Goal: Transaction & Acquisition: Purchase product/service

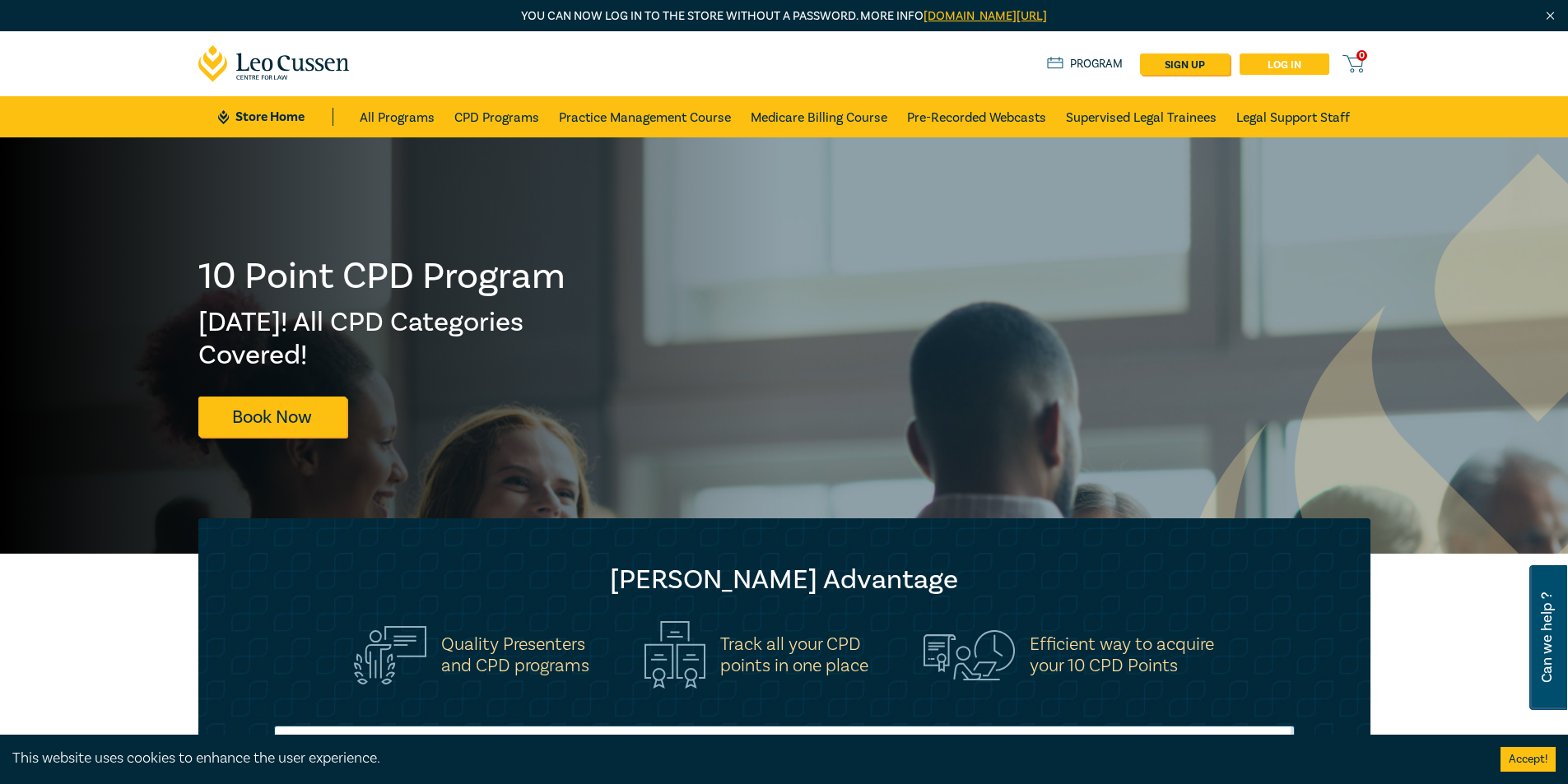
click at [1289, 62] on link "Log in" at bounding box center [1285, 64] width 90 height 21
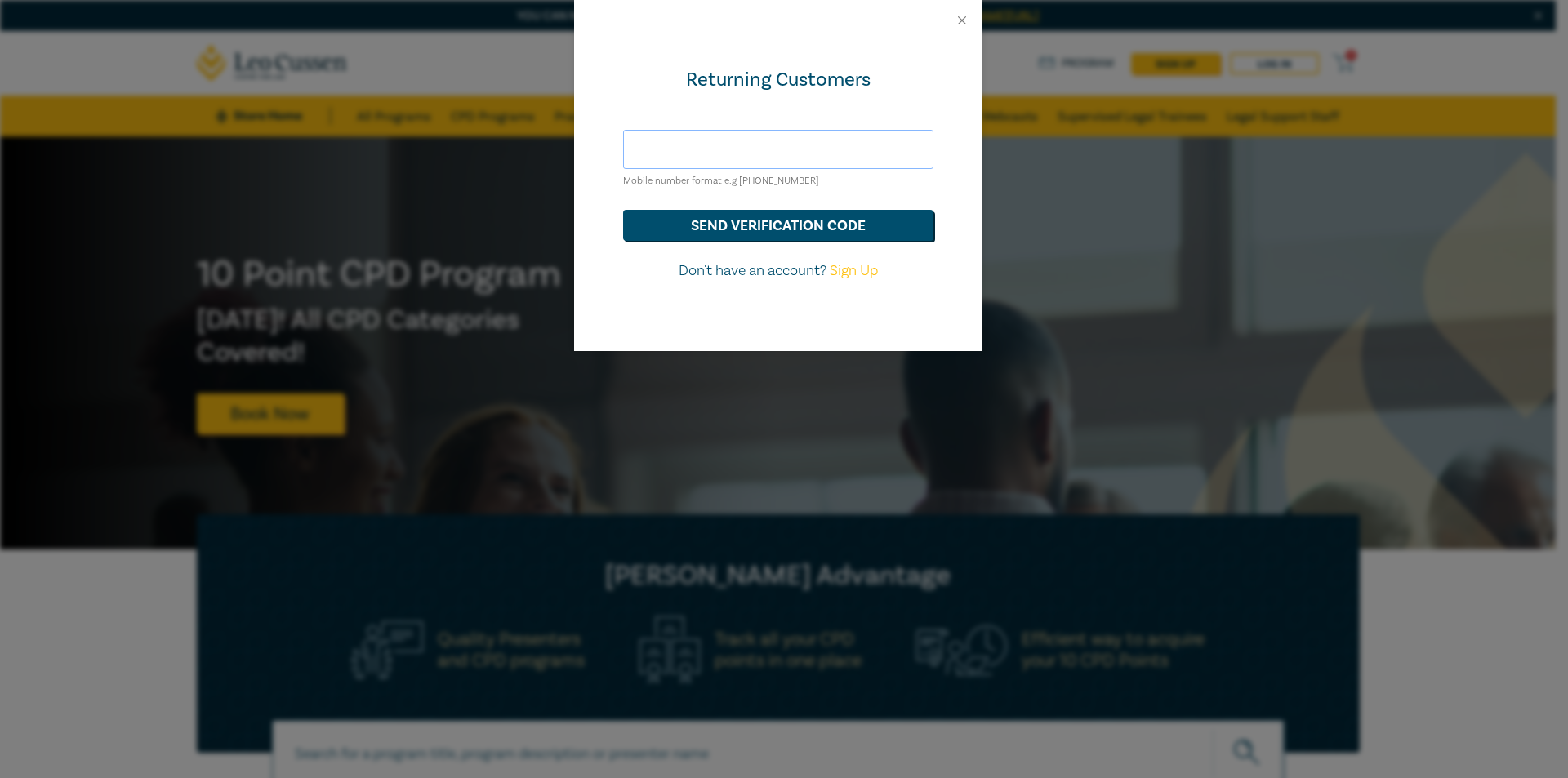
click at [772, 145] on input "text" at bounding box center [777, 149] width 310 height 39
drag, startPoint x: 786, startPoint y: 86, endPoint x: 922, endPoint y: 59, distance: 138.7
click at [787, 85] on div "Returning Customers" at bounding box center [777, 81] width 310 height 27
click at [863, 148] on input "text" at bounding box center [777, 149] width 310 height 39
click at [828, 105] on div "Returning Customers Mobile number format e.g [PHONE_NUMBER] send verification c…" at bounding box center [778, 195] width 408 height 310
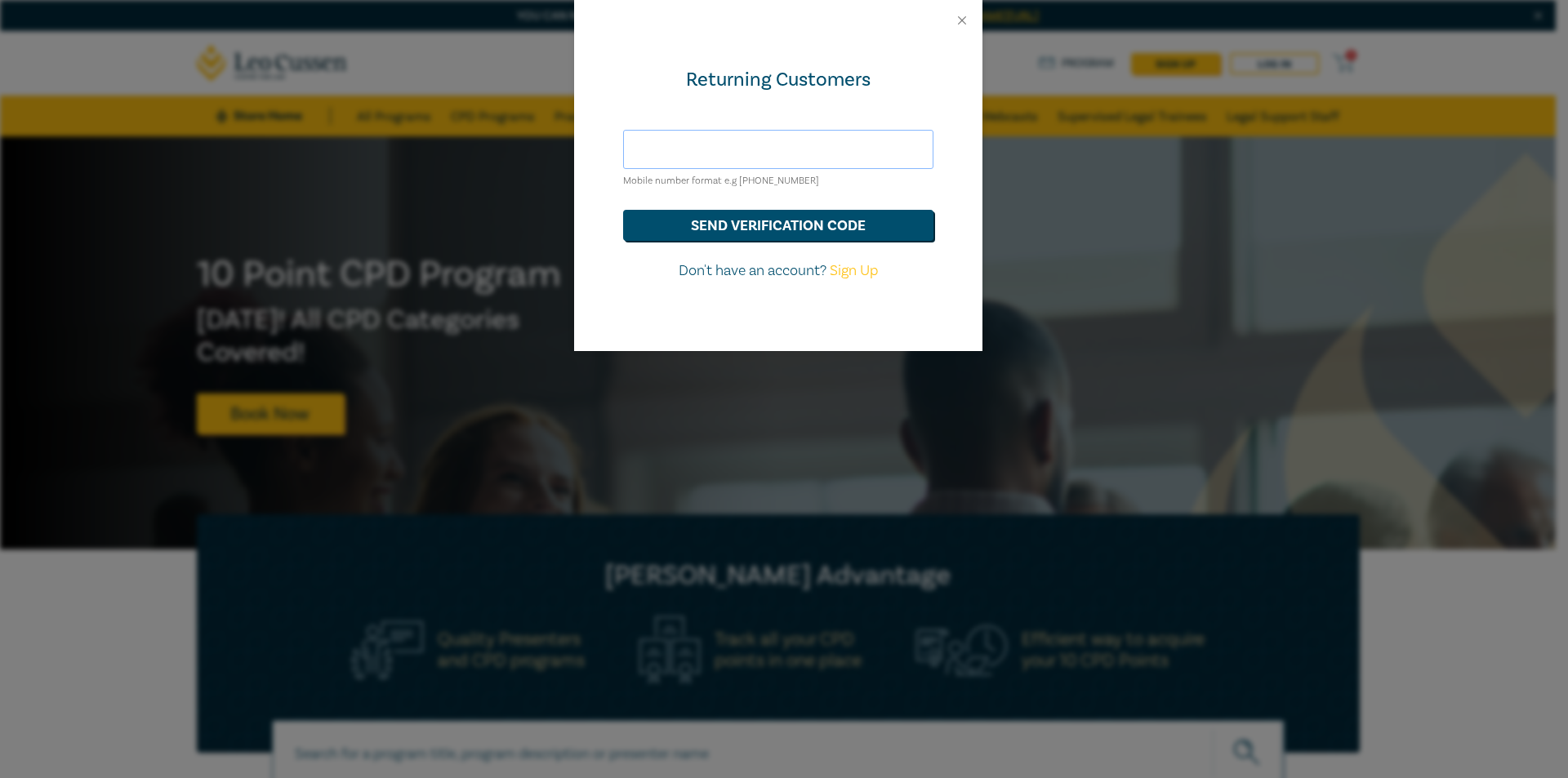
click at [844, 154] on input "text" at bounding box center [777, 149] width 310 height 39
drag, startPoint x: 752, startPoint y: 181, endPoint x: 768, endPoint y: 182, distance: 16.0
click at [768, 182] on small "Mobile number format e.g [PHONE_NUMBER]" at bounding box center [720, 180] width 196 height 12
click at [782, 182] on small "Mobile number format e.g [PHONE_NUMBER]" at bounding box center [720, 180] width 196 height 12
drag, startPoint x: 770, startPoint y: 179, endPoint x: 785, endPoint y: 184, distance: 15.8
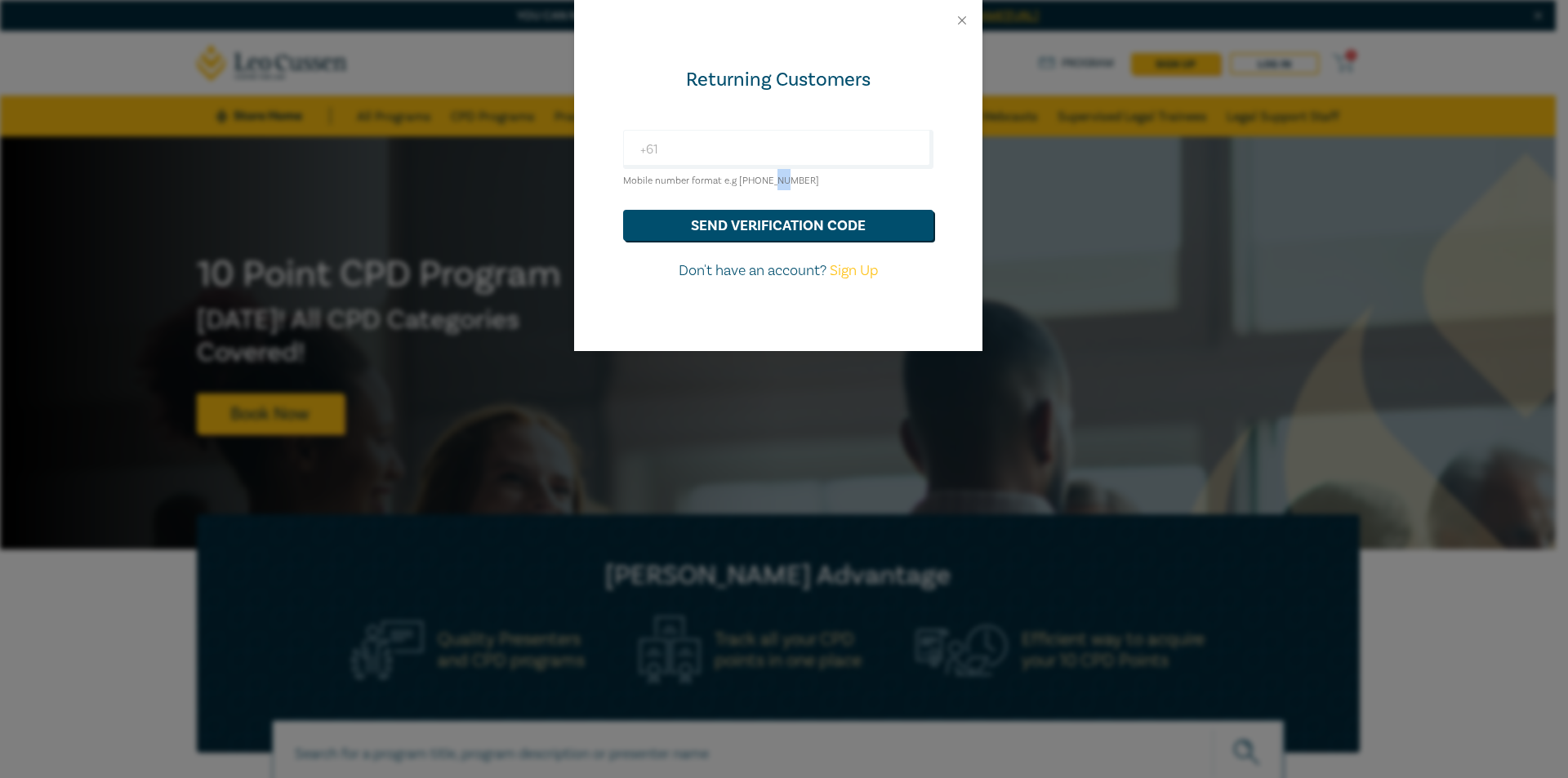
click at [785, 184] on small "Mobile number format e.g [PHONE_NUMBER]" at bounding box center [720, 180] width 196 height 12
drag, startPoint x: 786, startPoint y: 181, endPoint x: 772, endPoint y: 180, distance: 14.0
click at [772, 180] on small "Mobile number format e.g [PHONE_NUMBER]" at bounding box center [720, 180] width 196 height 12
click at [744, 160] on input "+61" at bounding box center [777, 149] width 310 height 39
type input "[PHONE_NUMBER]"
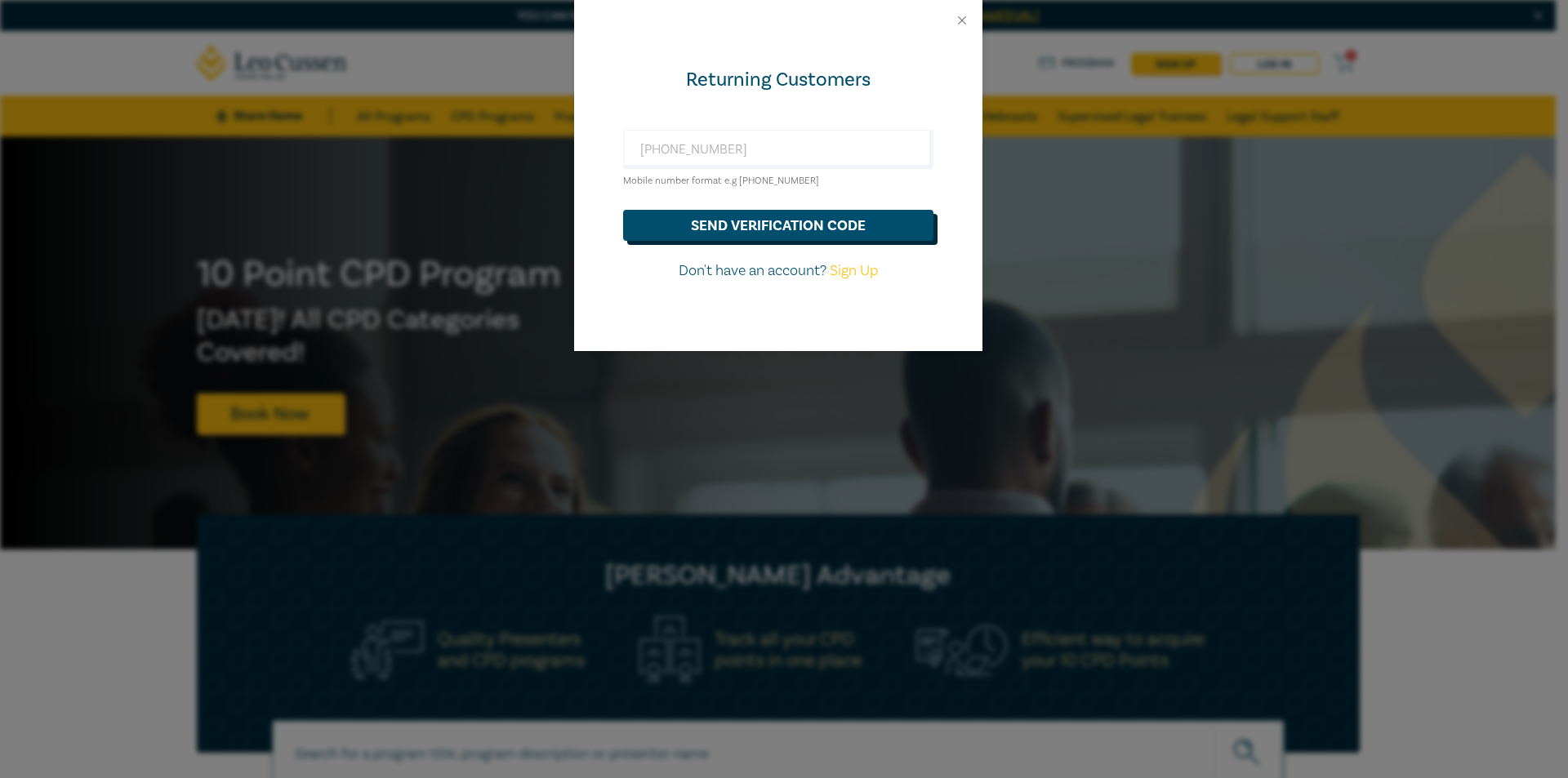
click at [762, 223] on button "send verification code" at bounding box center [777, 225] width 310 height 31
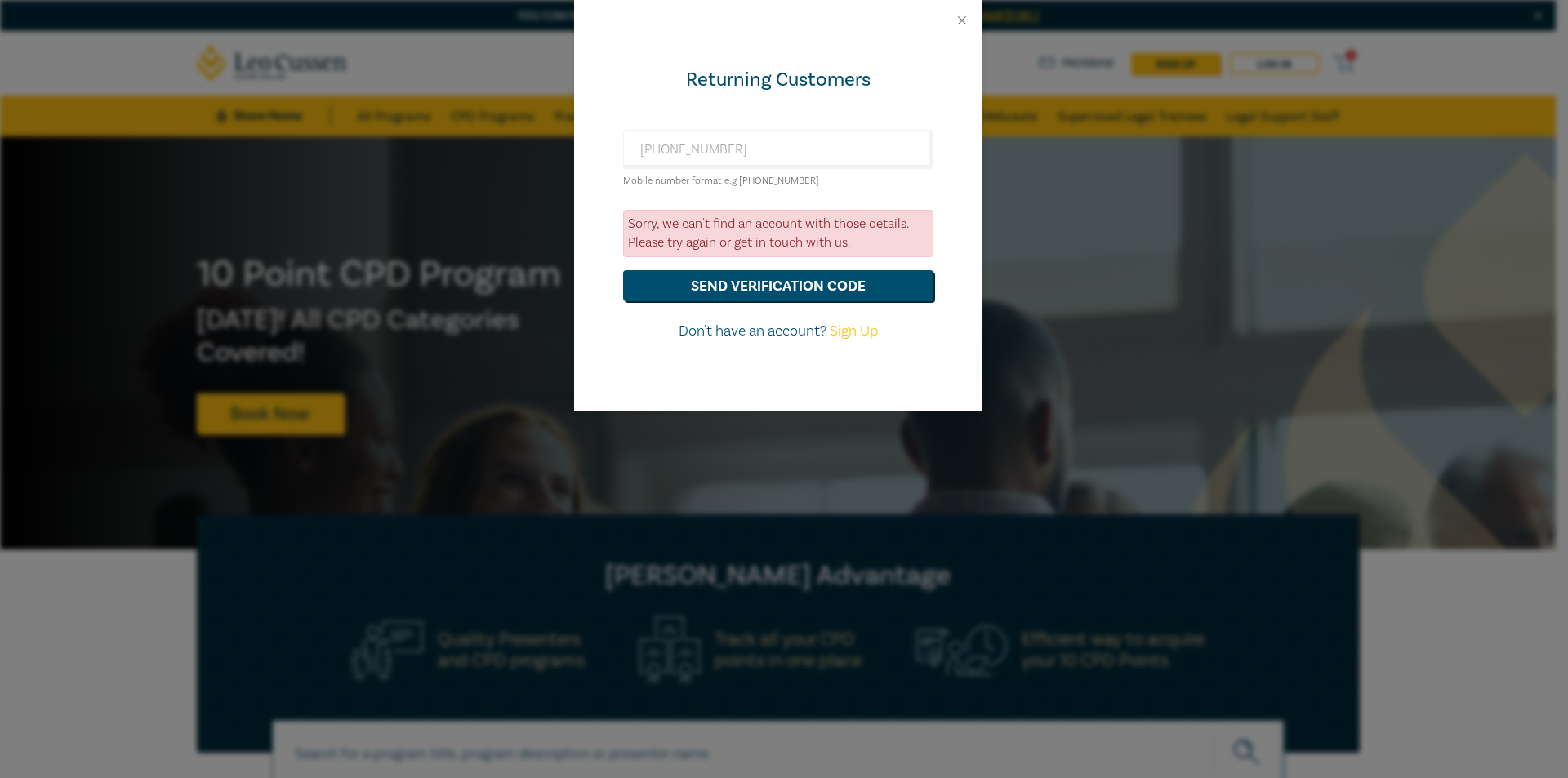
click at [964, 11] on div at bounding box center [778, 20] width 408 height 41
click at [962, 21] on button "Close" at bounding box center [961, 20] width 14 height 14
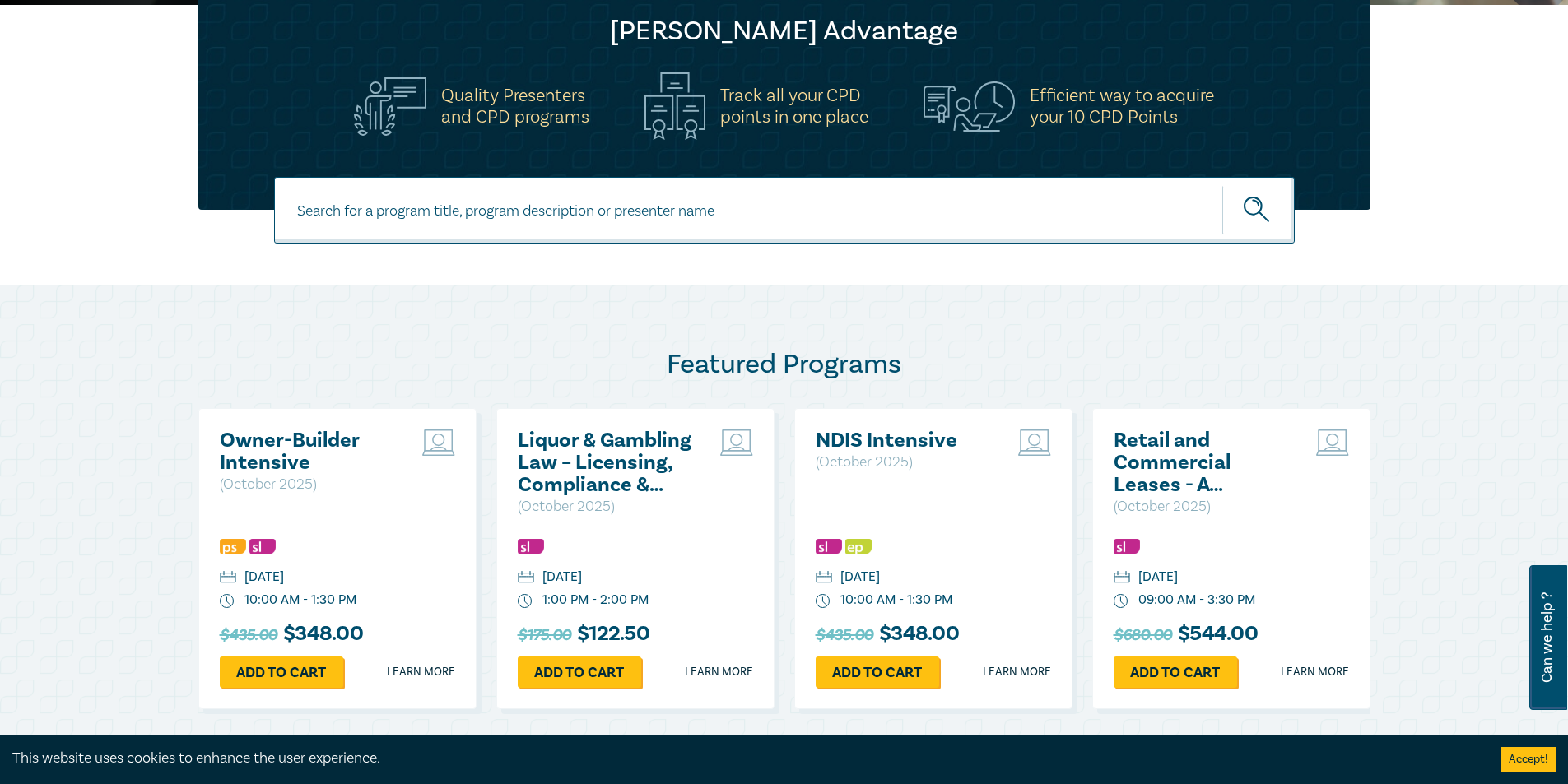
scroll to position [689, 0]
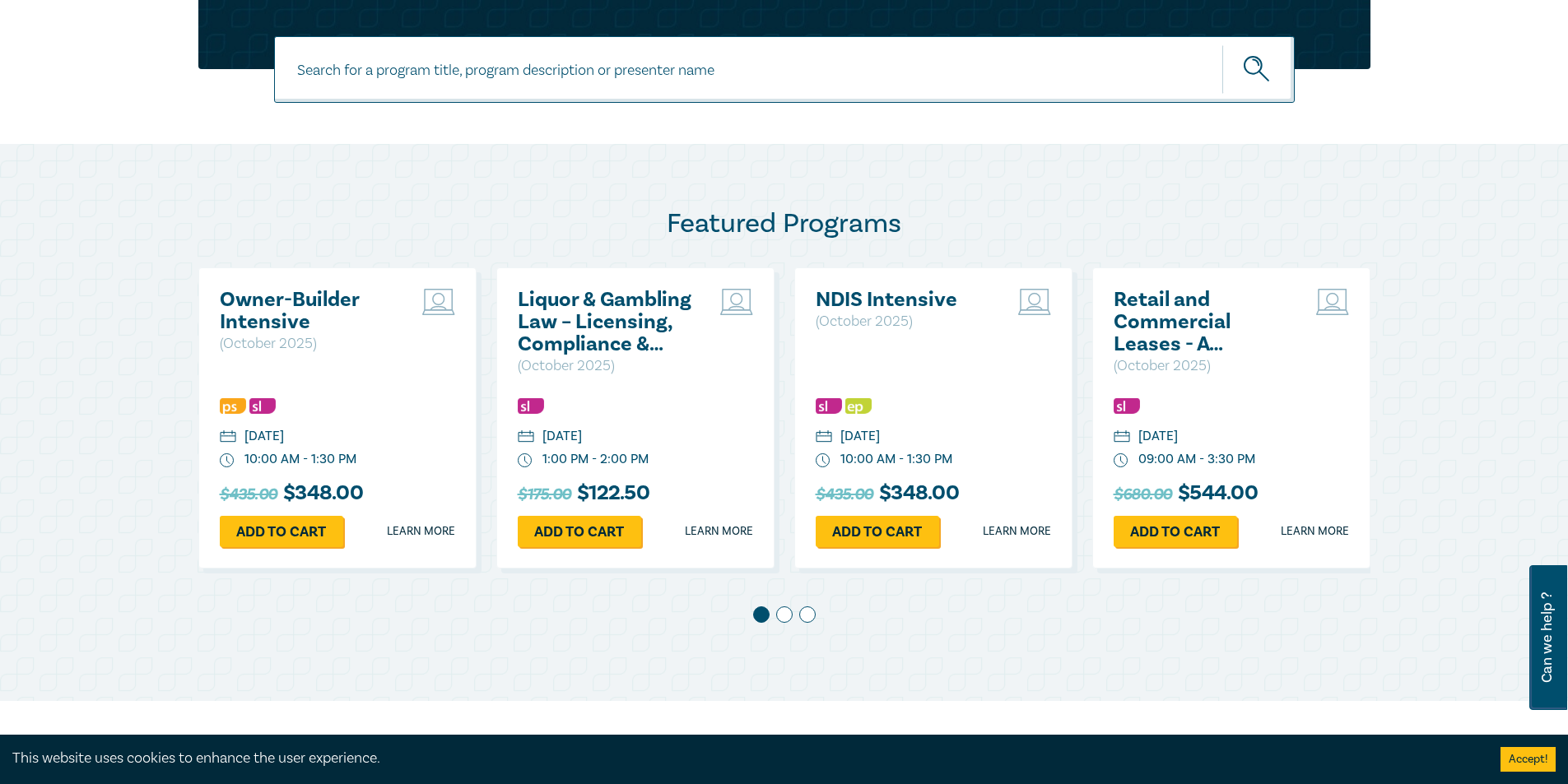
click at [786, 615] on span at bounding box center [784, 614] width 16 height 16
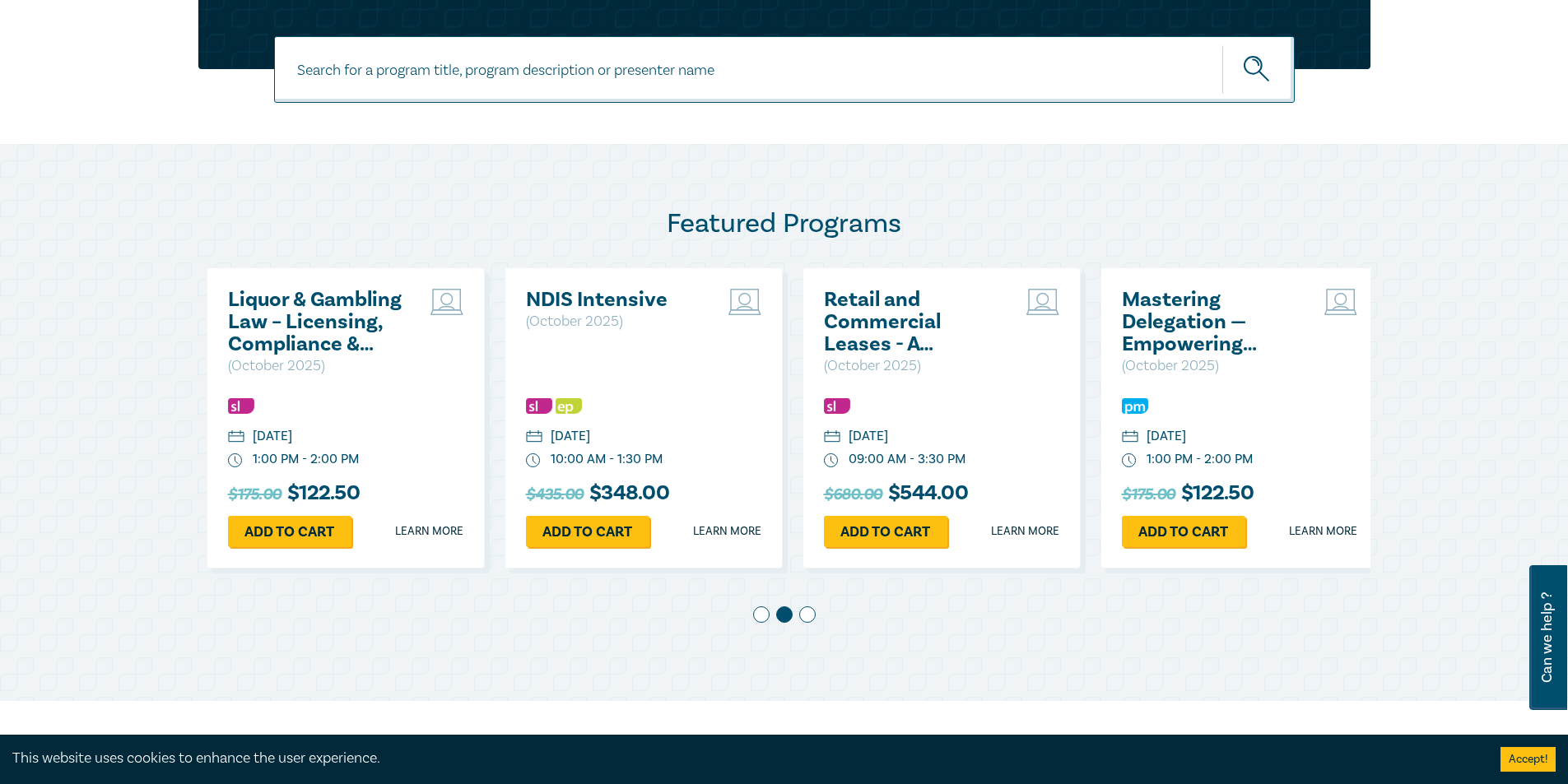
scroll to position [0, 298]
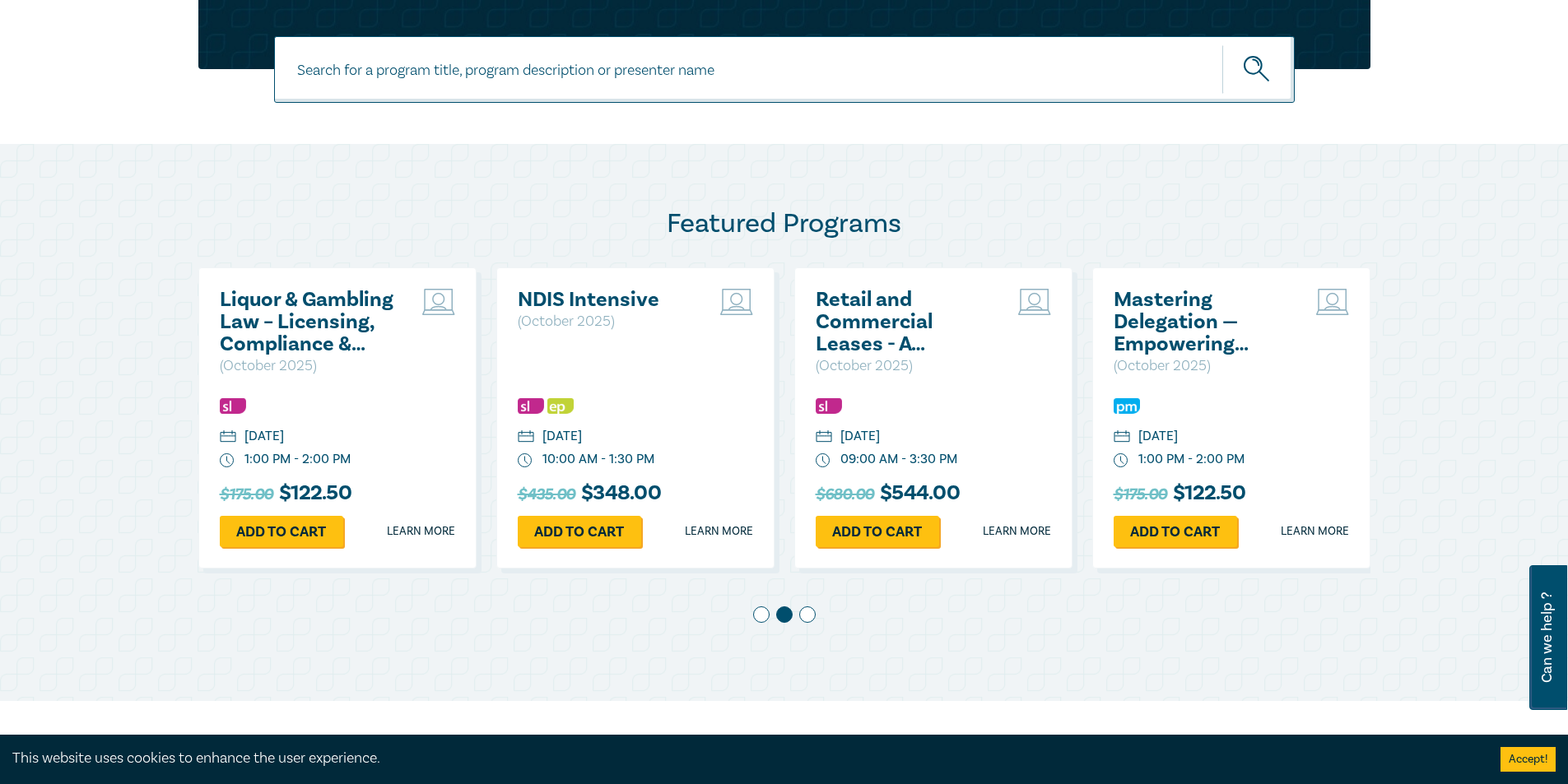
click at [805, 618] on span at bounding box center [806, 614] width 16 height 16
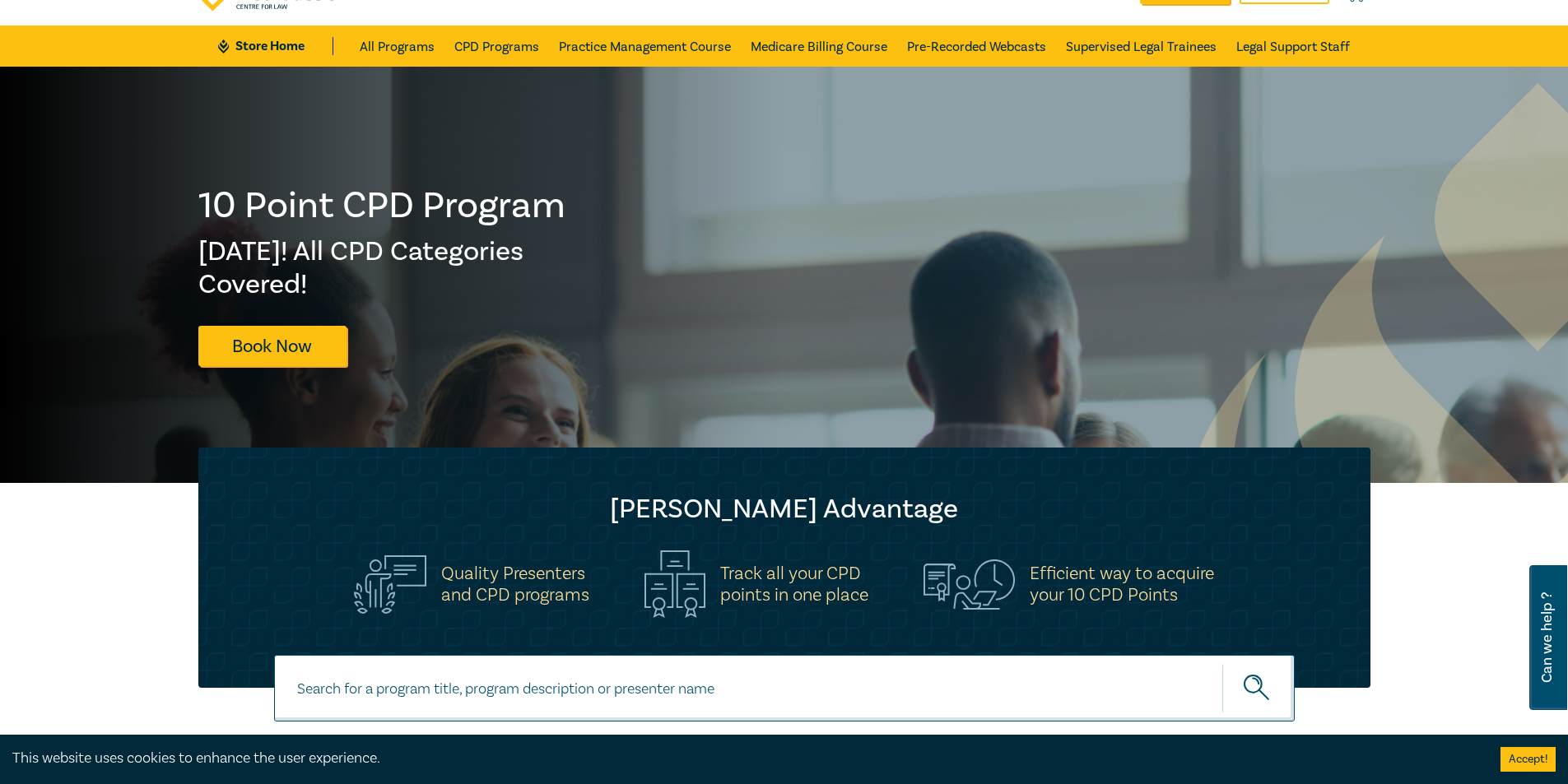
scroll to position [0, 0]
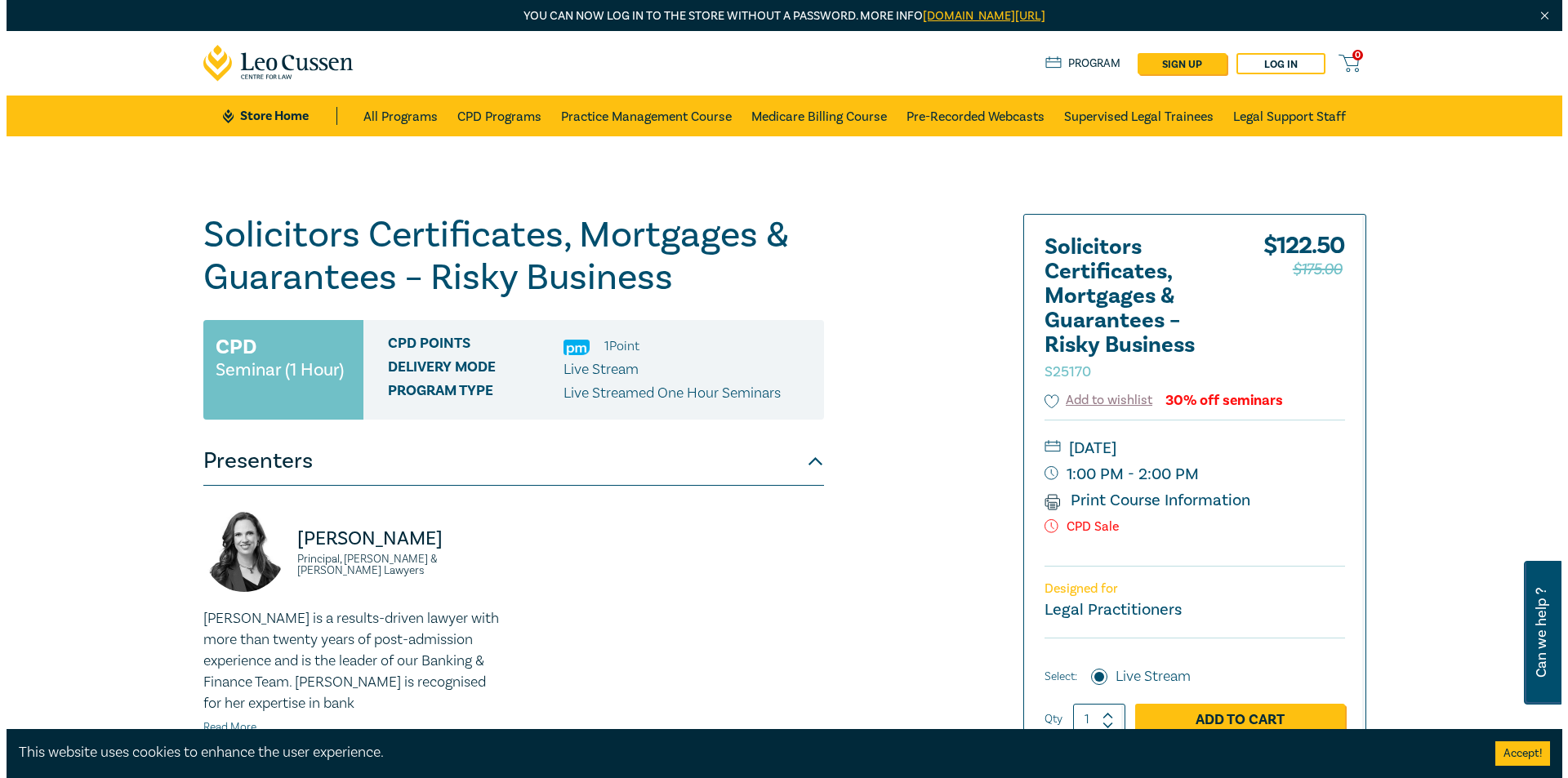
scroll to position [272, 0]
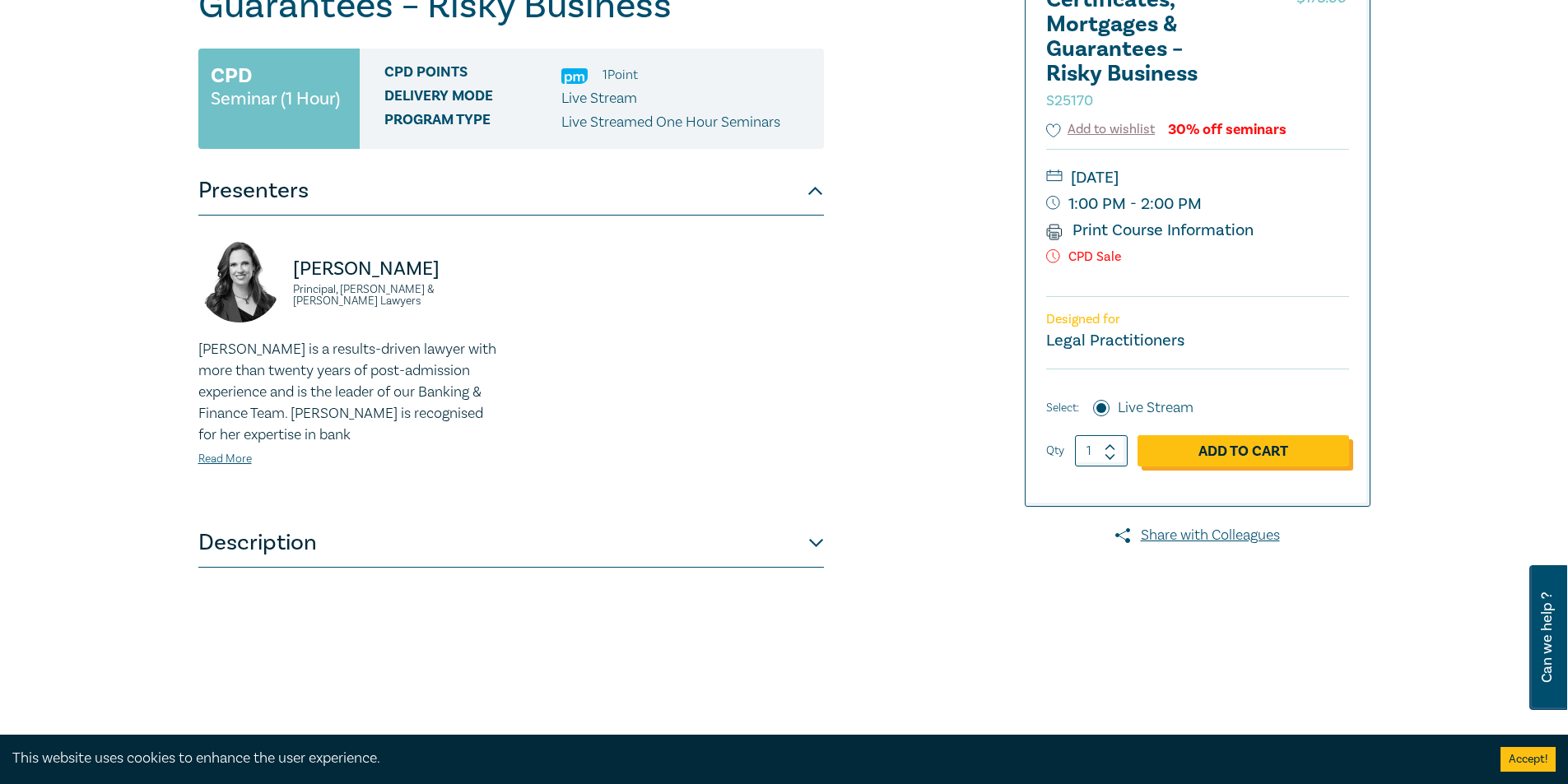
click at [1314, 446] on link "Add to Cart" at bounding box center [1243, 450] width 211 height 32
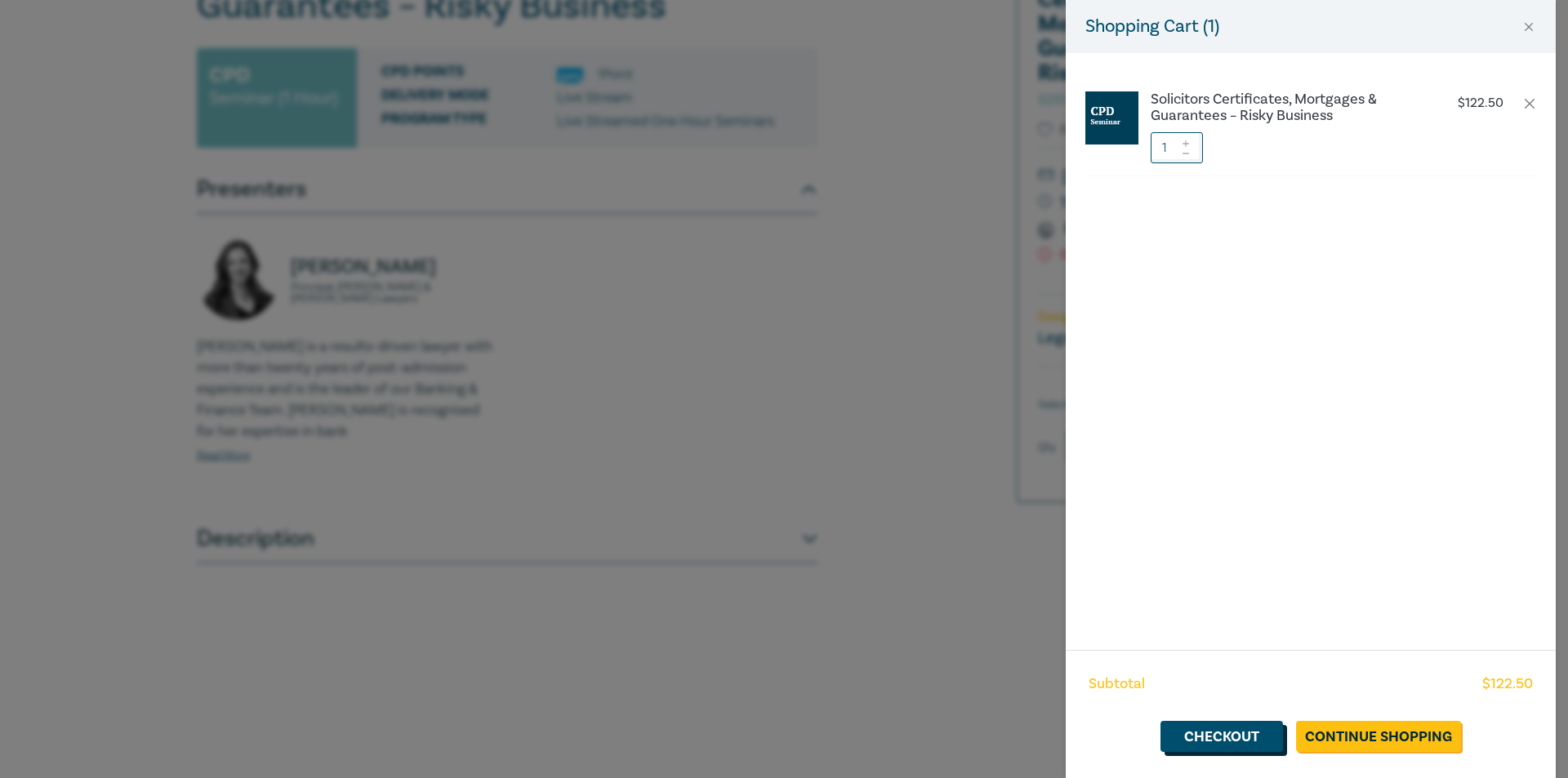
click at [1215, 729] on link "Checkout" at bounding box center [1222, 736] width 122 height 31
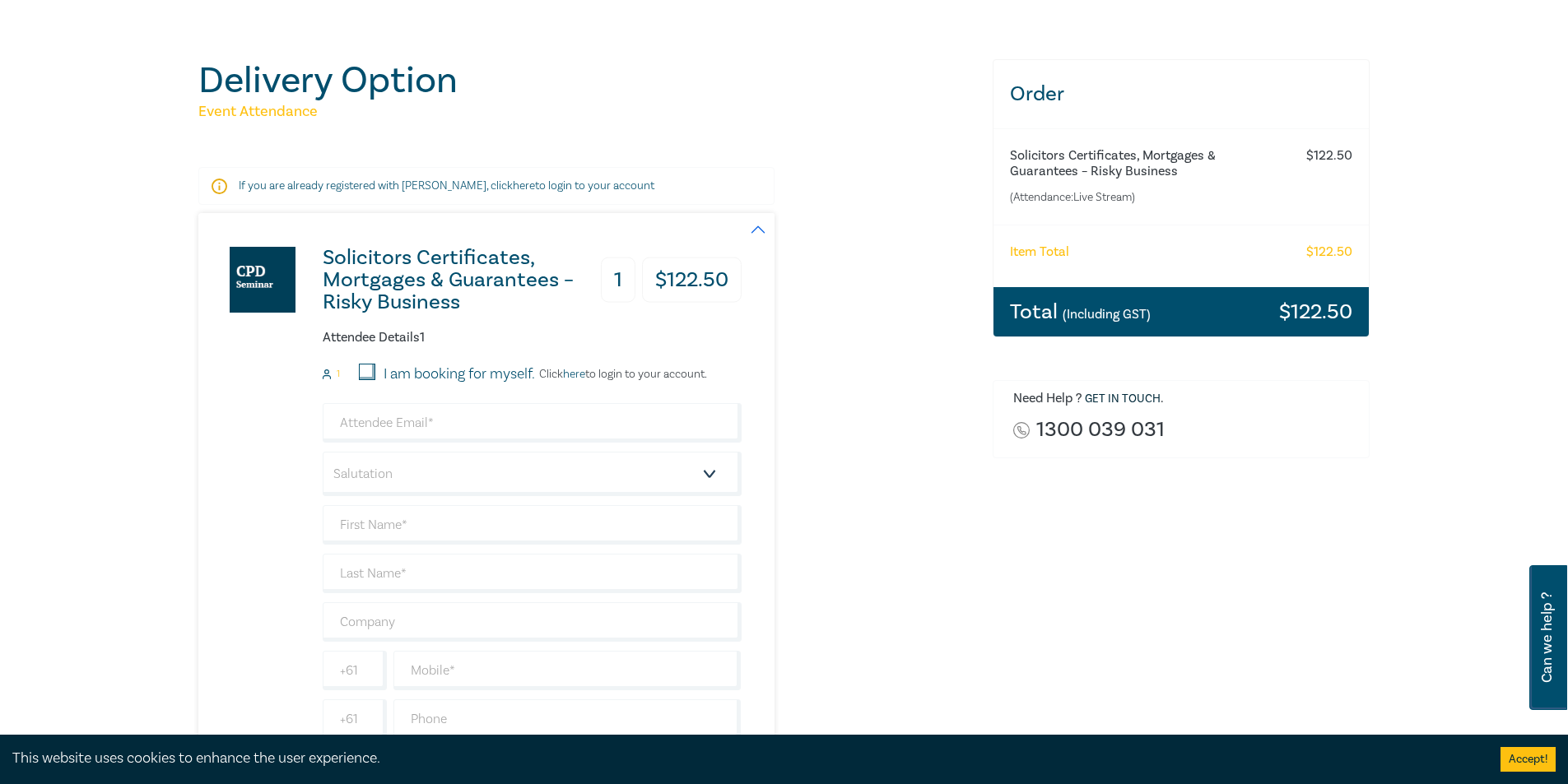
scroll to position [274, 0]
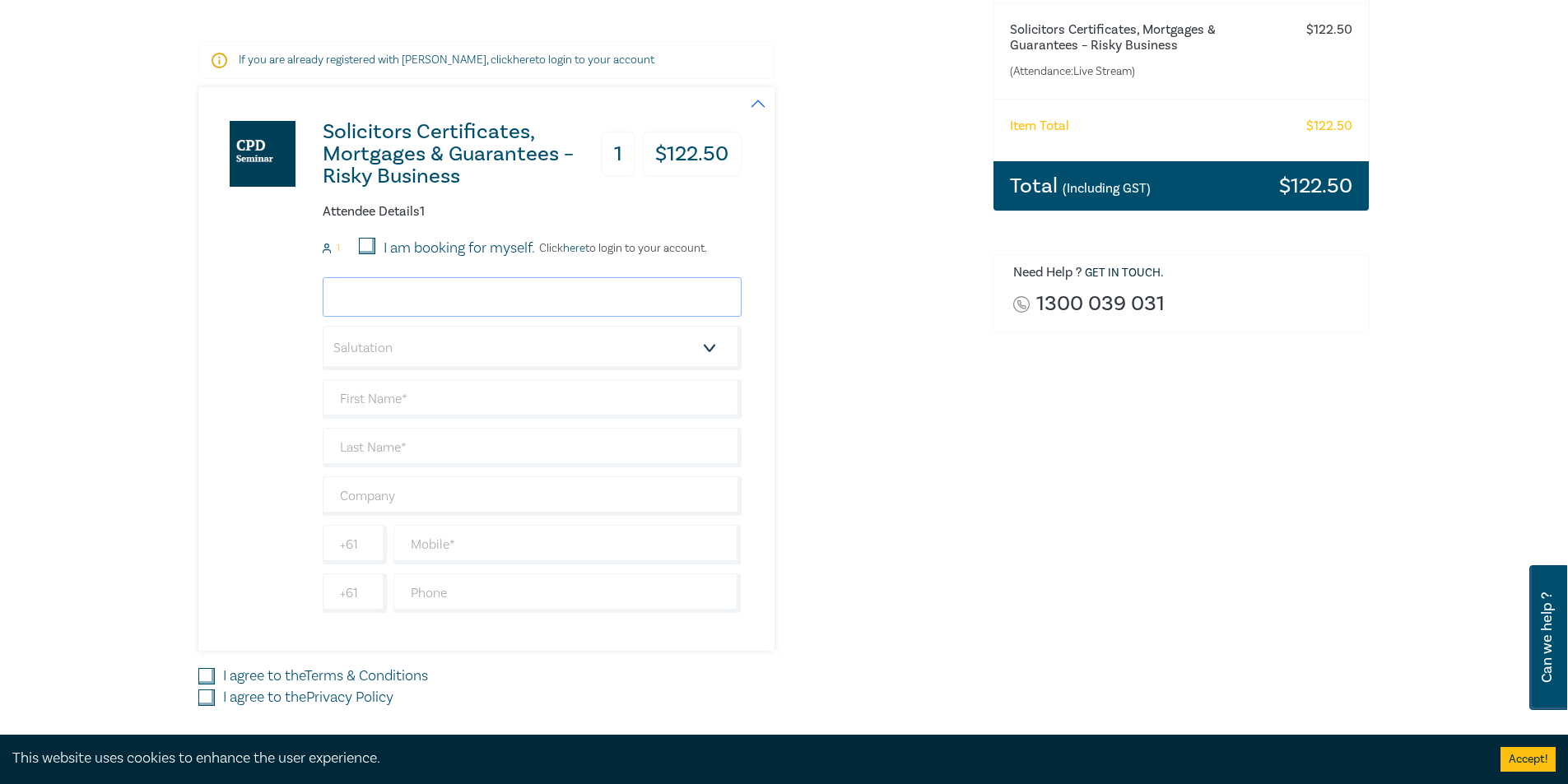
click at [360, 296] on input "email" at bounding box center [532, 296] width 419 height 39
type input "lee@danahermoulton.com.au"
drag, startPoint x: 428, startPoint y: 360, endPoint x: 431, endPoint y: 368, distance: 8.5
click at [428, 360] on select "Salutation Mr. Mrs. Ms. Miss Dr. Prof. Other" at bounding box center [532, 348] width 419 height 44
select select "Mr."
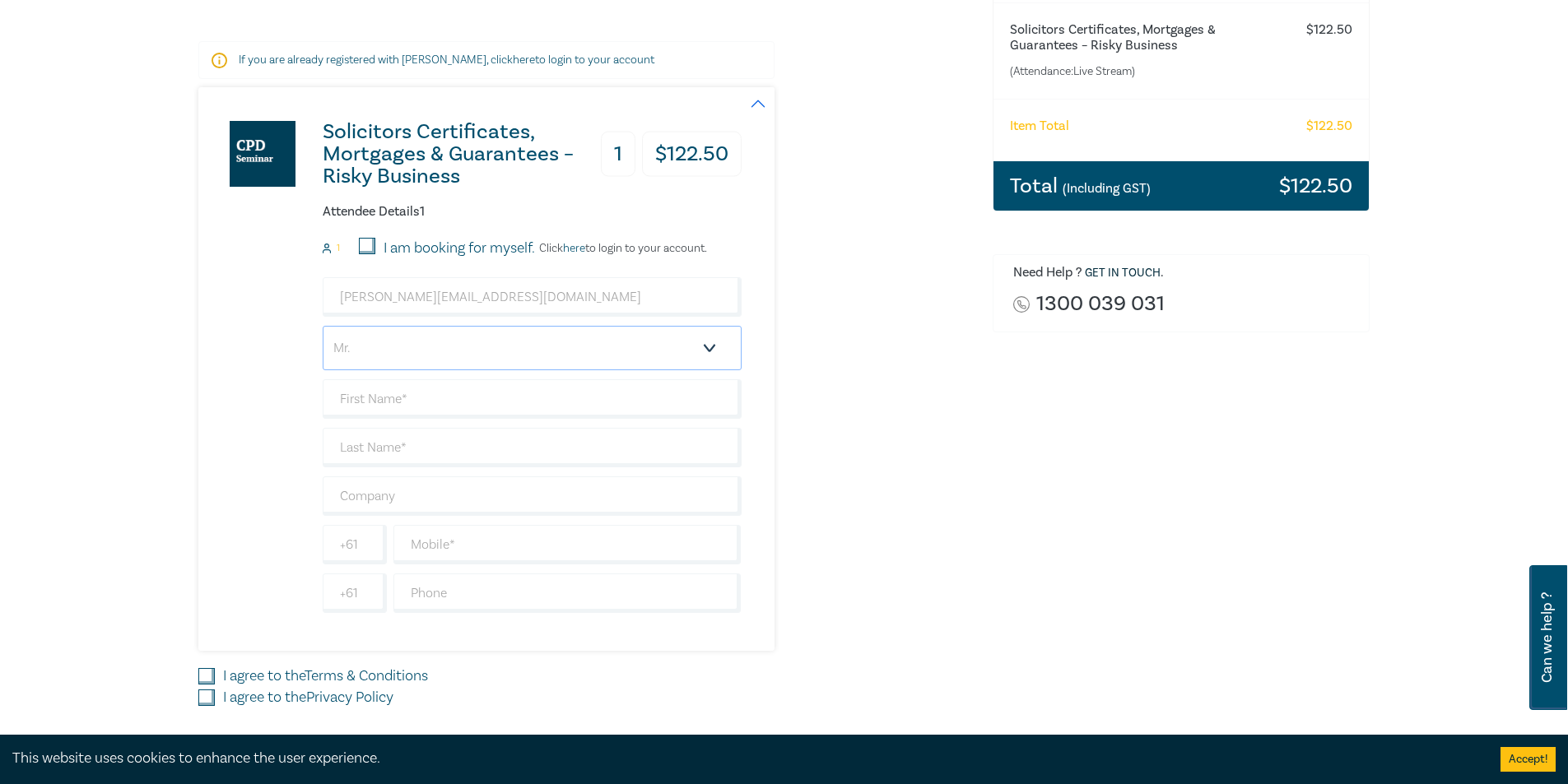
click at [322, 326] on select "Salutation Mr. Mrs. Ms. Miss Dr. Prof. Other" at bounding box center [532, 348] width 419 height 44
click at [401, 391] on input "text" at bounding box center [532, 399] width 419 height 39
type input "Lee"
click at [412, 454] on input "text" at bounding box center [532, 446] width 419 height 39
type input "Patouras"
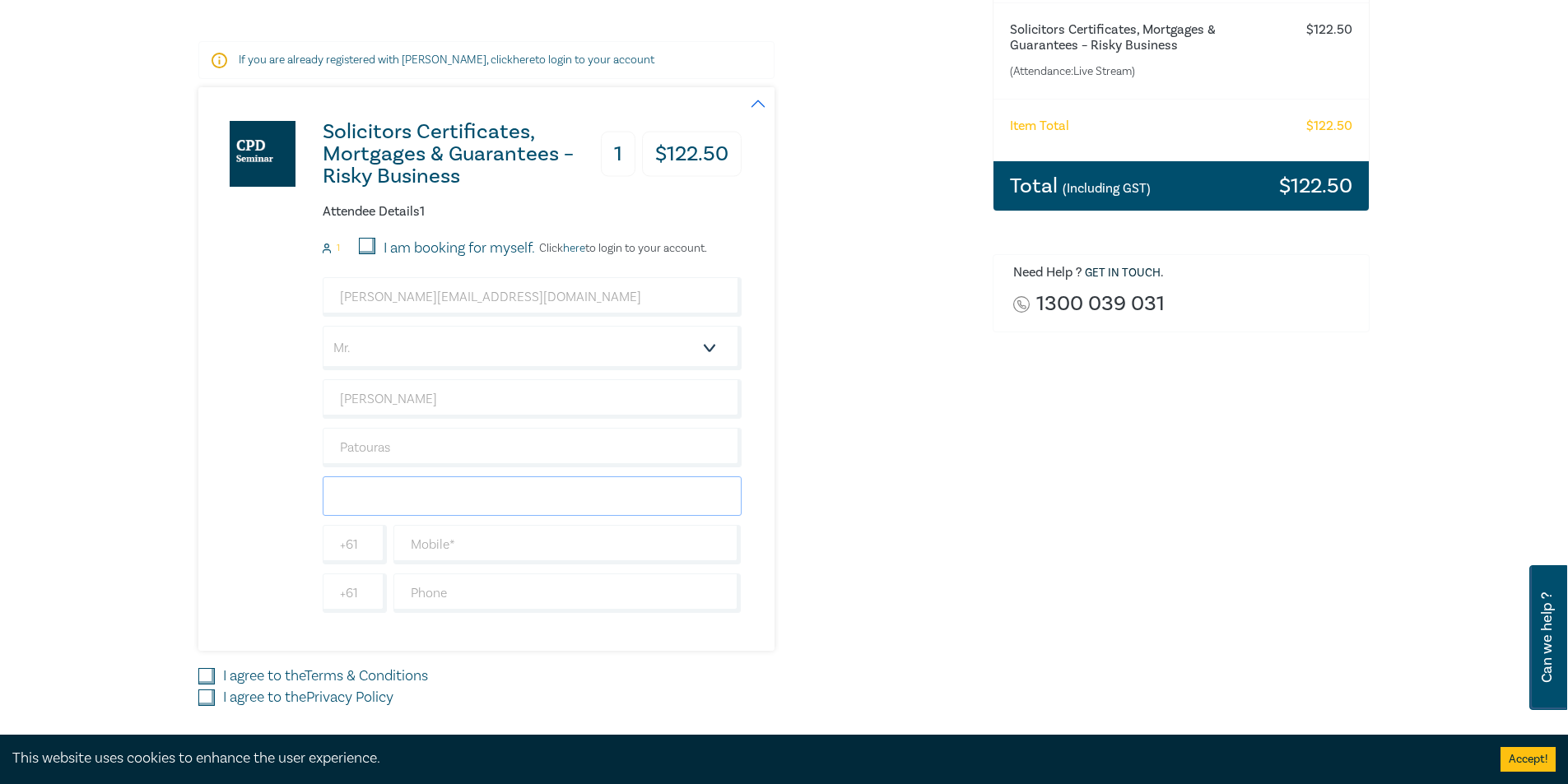
click at [447, 498] on input "text" at bounding box center [532, 495] width 419 height 39
type input "Danaher Moulton"
click at [437, 540] on input "text" at bounding box center [567, 544] width 348 height 39
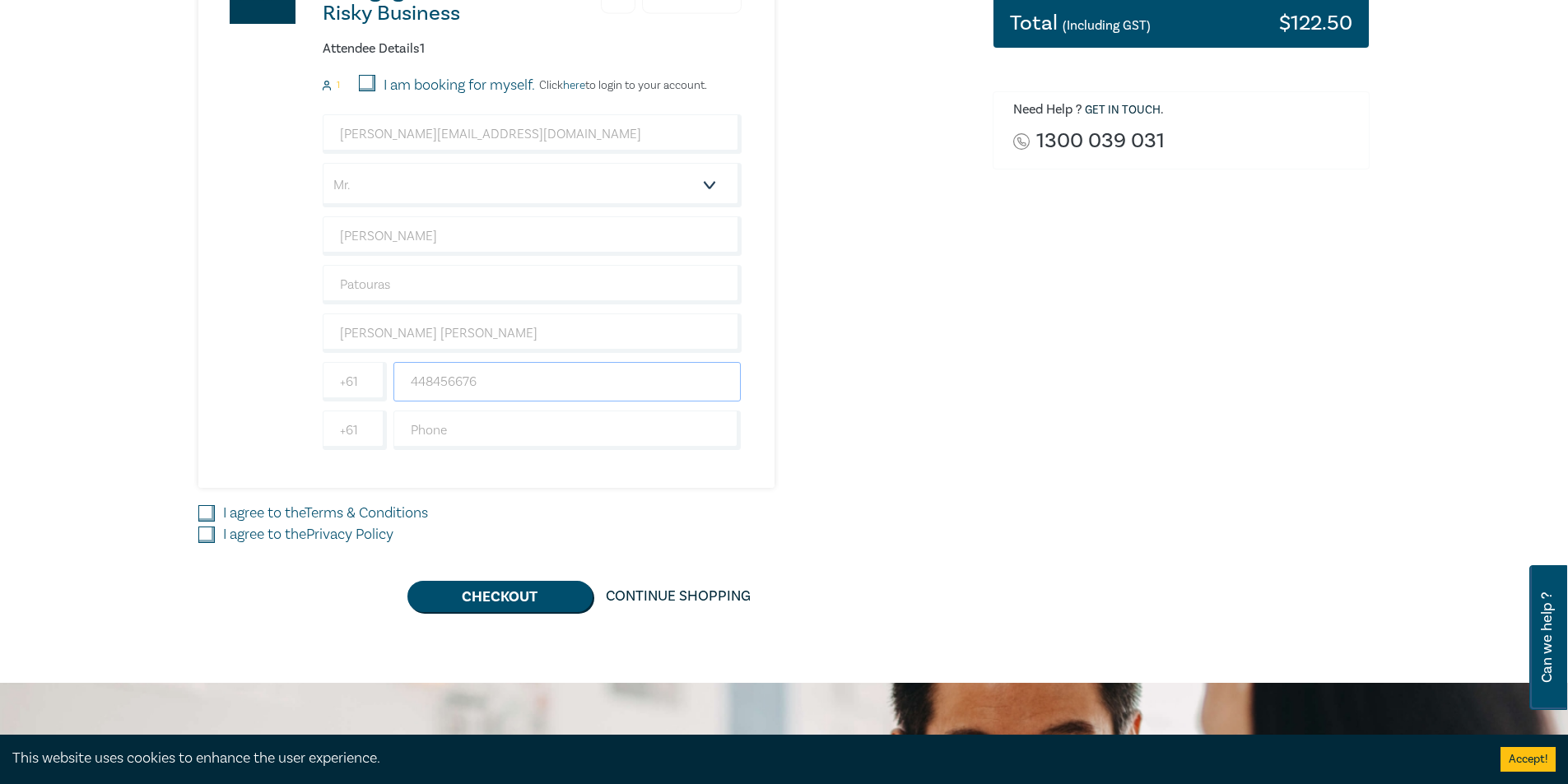
scroll to position [549, 0]
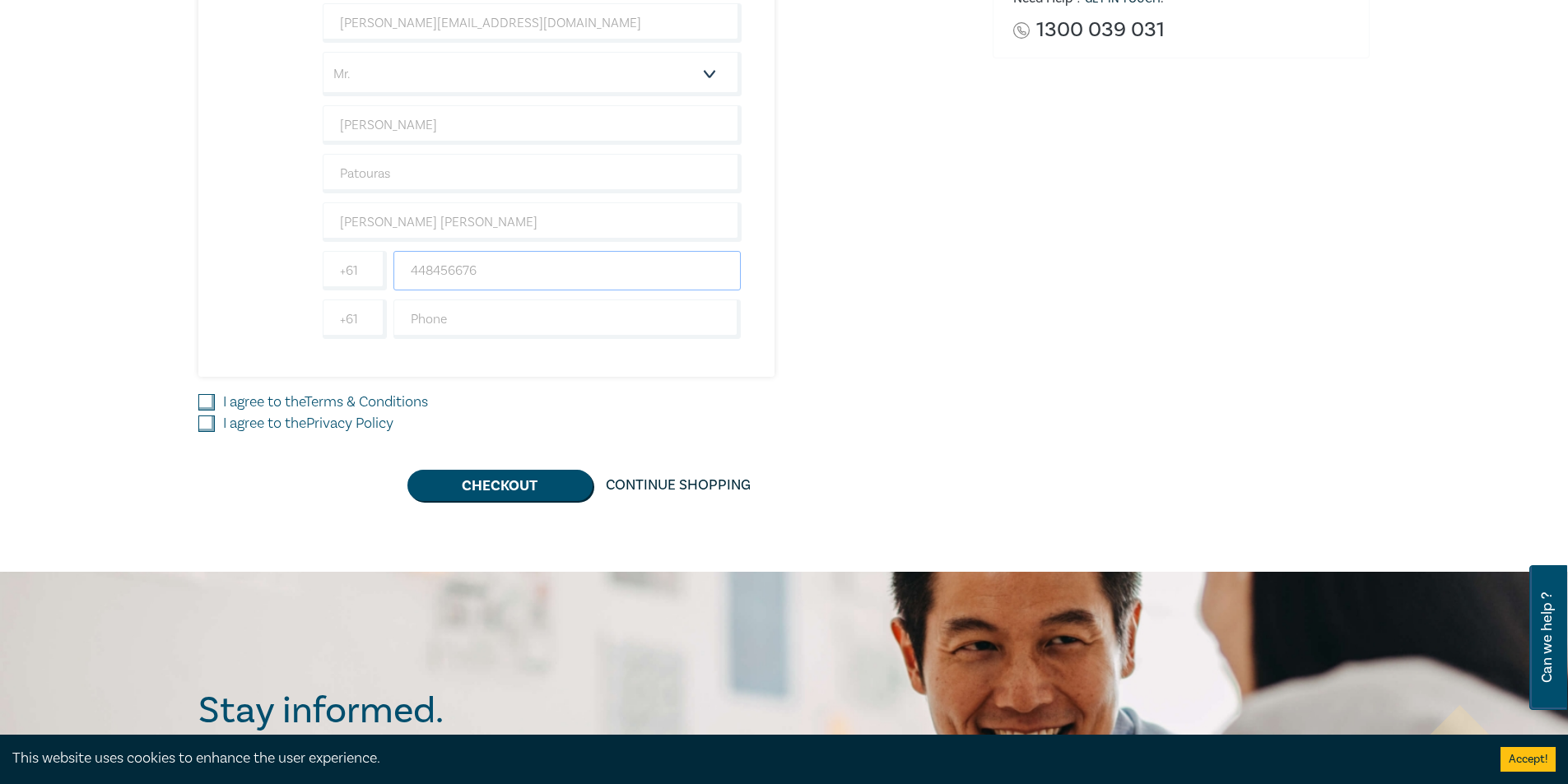
type input "448456676"
click at [199, 404] on input "I agree to the Terms & Conditions" at bounding box center [206, 402] width 16 height 16
checkbox input "true"
click at [208, 423] on input "I agree to the Privacy Policy" at bounding box center [206, 423] width 16 height 16
checkbox input "true"
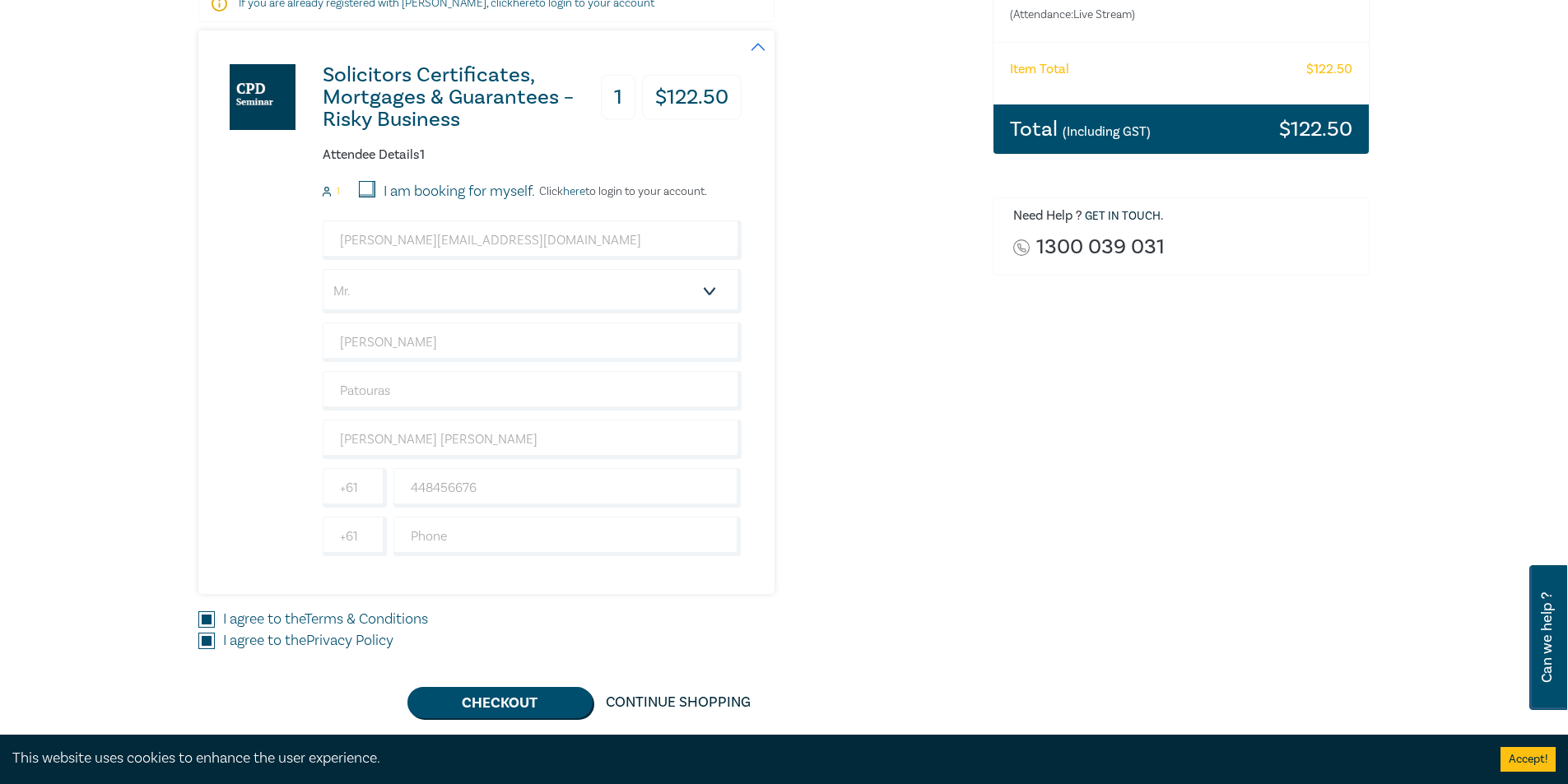
scroll to position [0, 0]
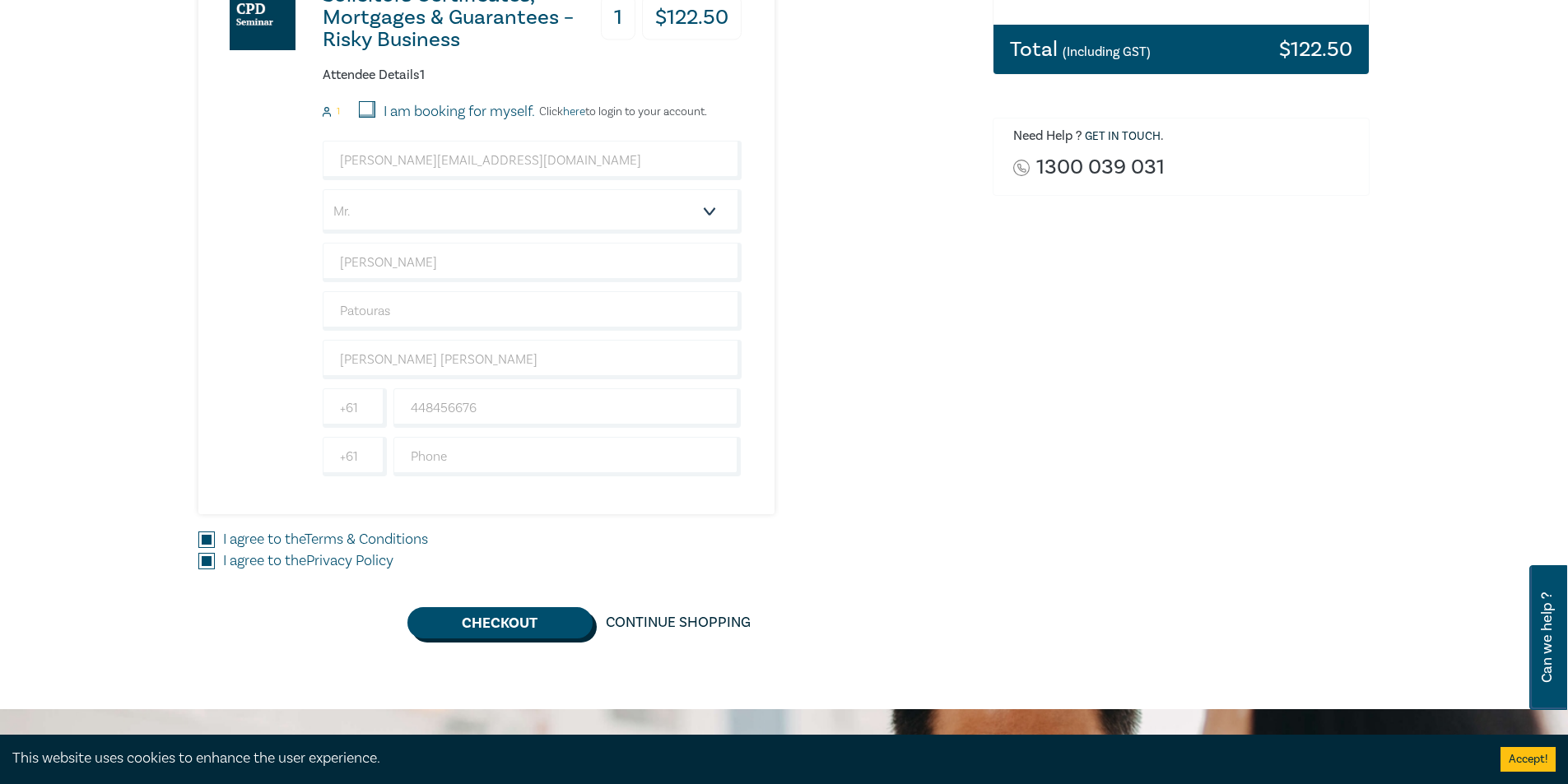
click at [545, 634] on button "Checkout" at bounding box center [500, 622] width 186 height 32
